Goal: Navigation & Orientation: Find specific page/section

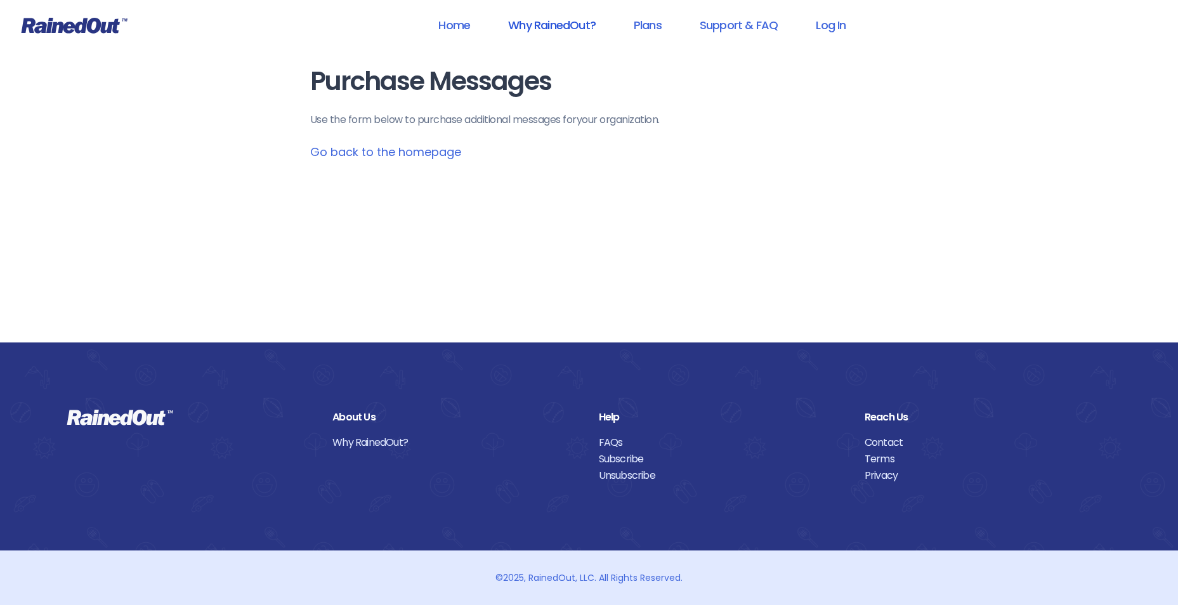
click at [552, 19] on link "Why RainedOut?" at bounding box center [552, 25] width 121 height 29
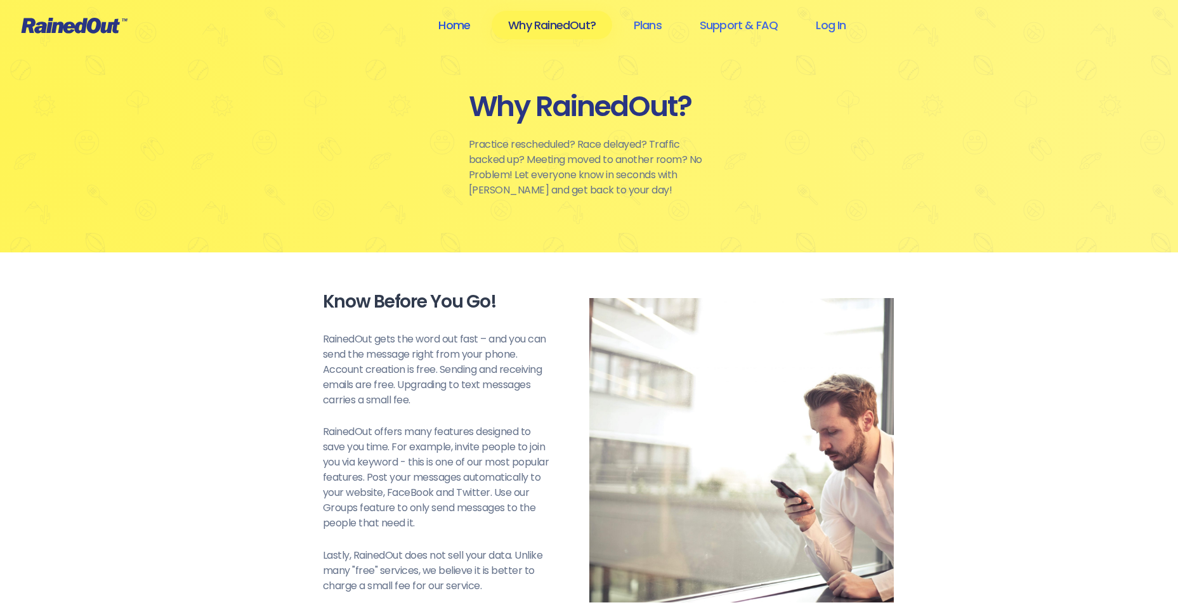
click at [448, 25] on link "Home" at bounding box center [454, 25] width 65 height 29
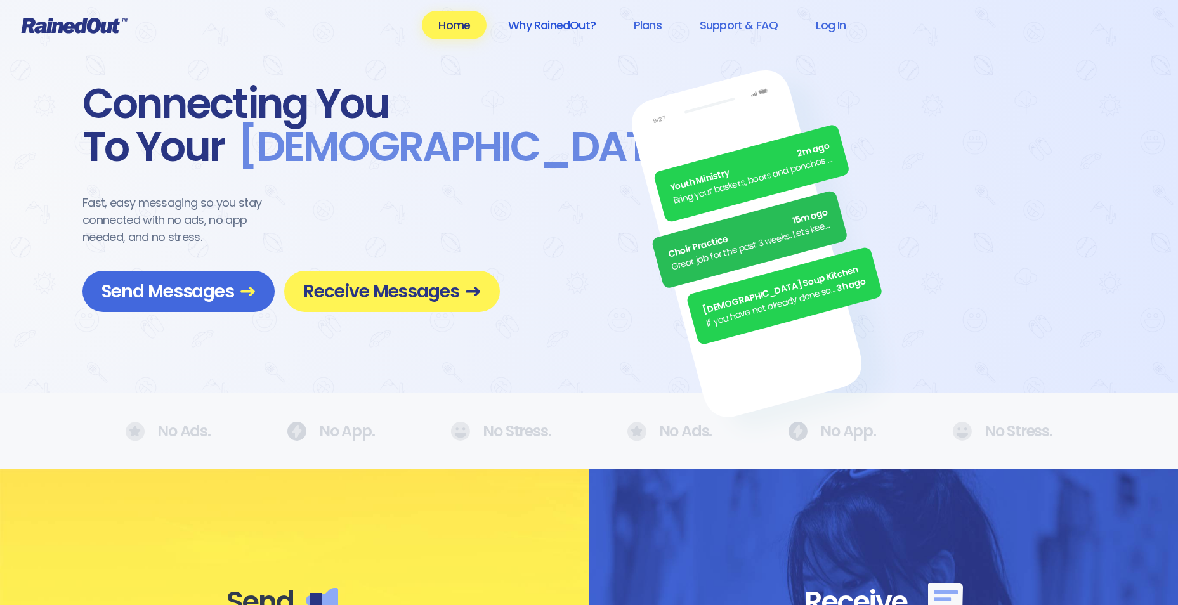
click at [550, 20] on link "Why RainedOut?" at bounding box center [552, 25] width 121 height 29
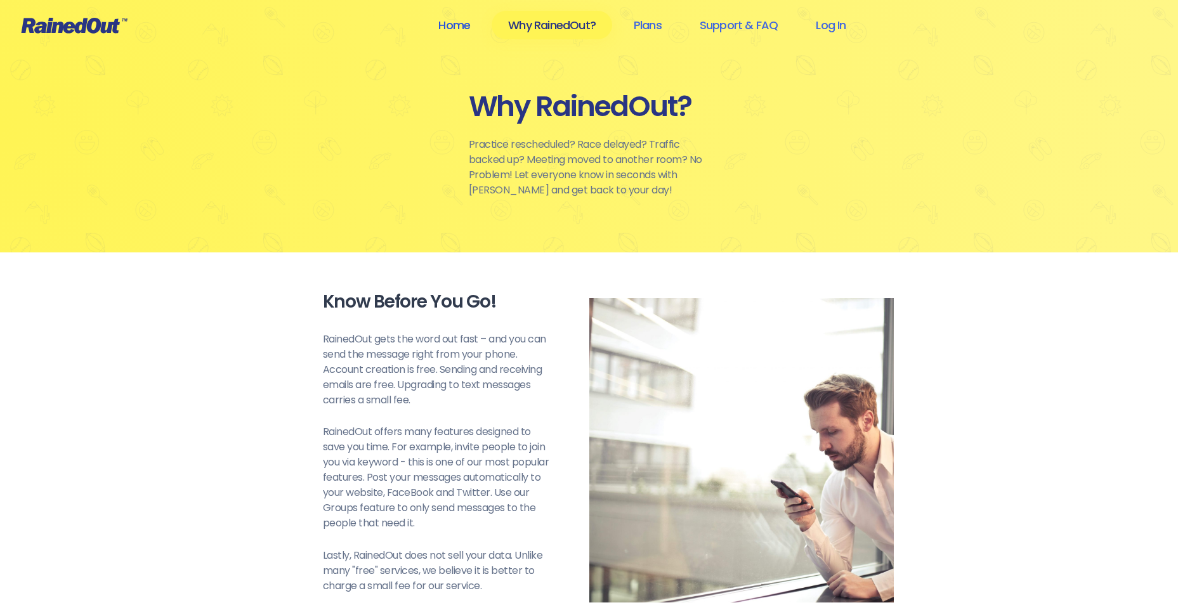
click at [460, 22] on link "Home" at bounding box center [454, 25] width 65 height 29
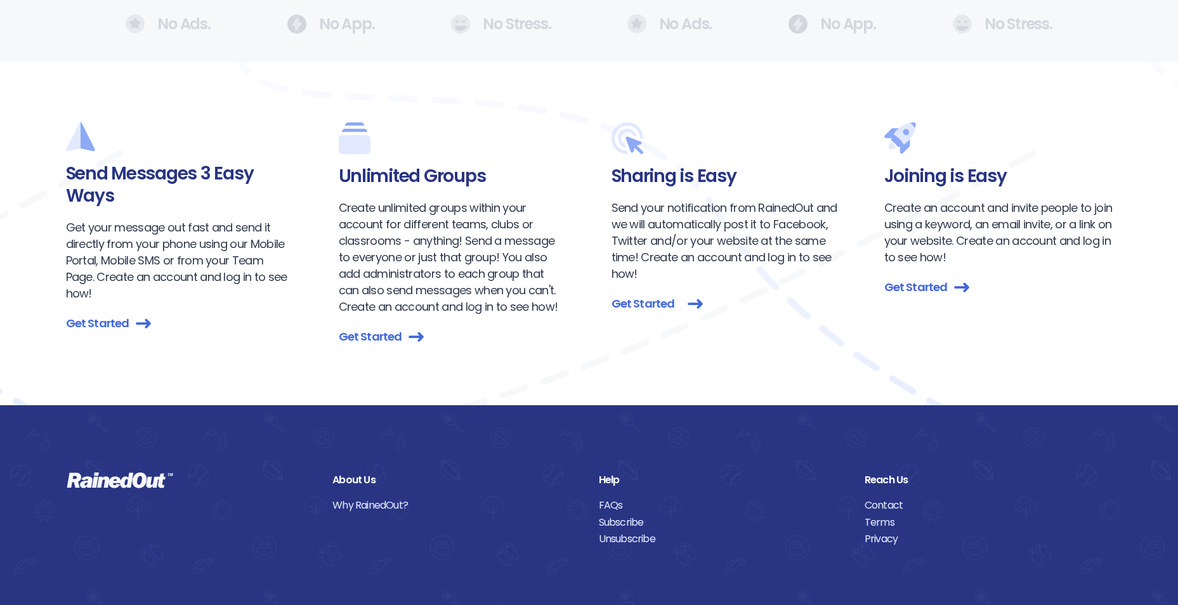
scroll to position [1353, 0]
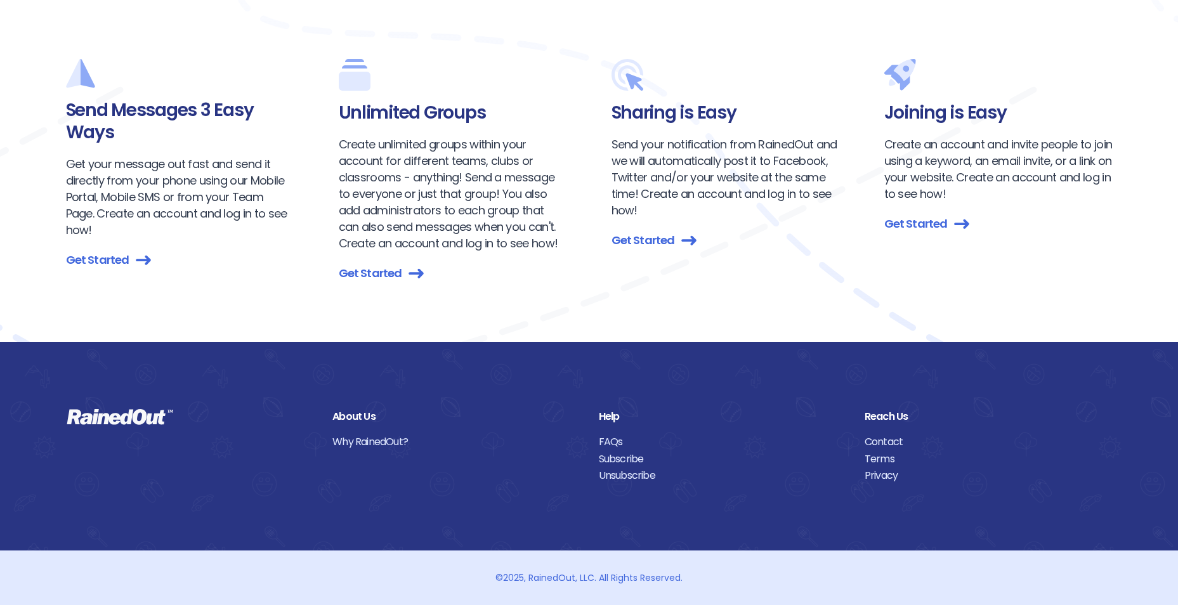
click at [888, 439] on link "Contact" at bounding box center [987, 442] width 247 height 16
